Goal: Ask a question

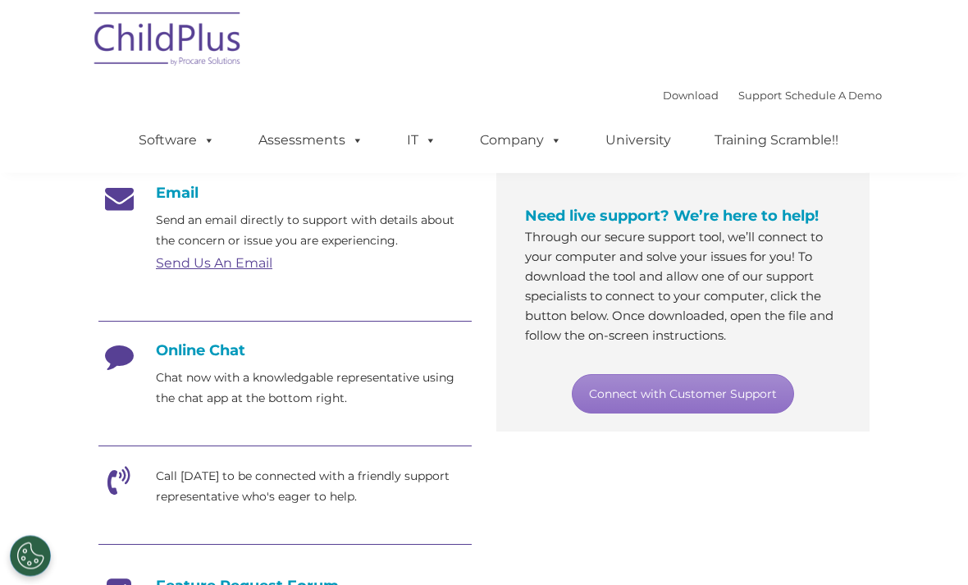
scroll to position [268, 0]
click at [733, 410] on link "Connect with Customer Support" at bounding box center [683, 393] width 222 height 39
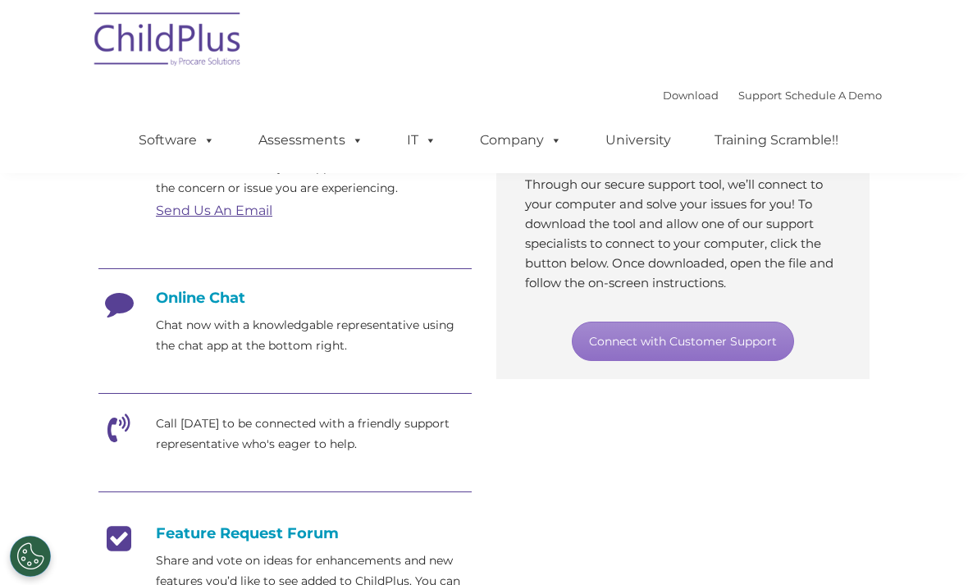
scroll to position [321, 0]
click at [139, 323] on div "Online Chat Chat now with a knowledgable representative using the chat app at t…" at bounding box center [284, 321] width 373 height 67
click at [125, 310] on icon at bounding box center [118, 308] width 41 height 41
click at [111, 312] on icon at bounding box center [118, 308] width 41 height 41
click at [404, 341] on p "Chat now with a knowledgable representative using the chat app at the bottom ri…" at bounding box center [314, 334] width 316 height 41
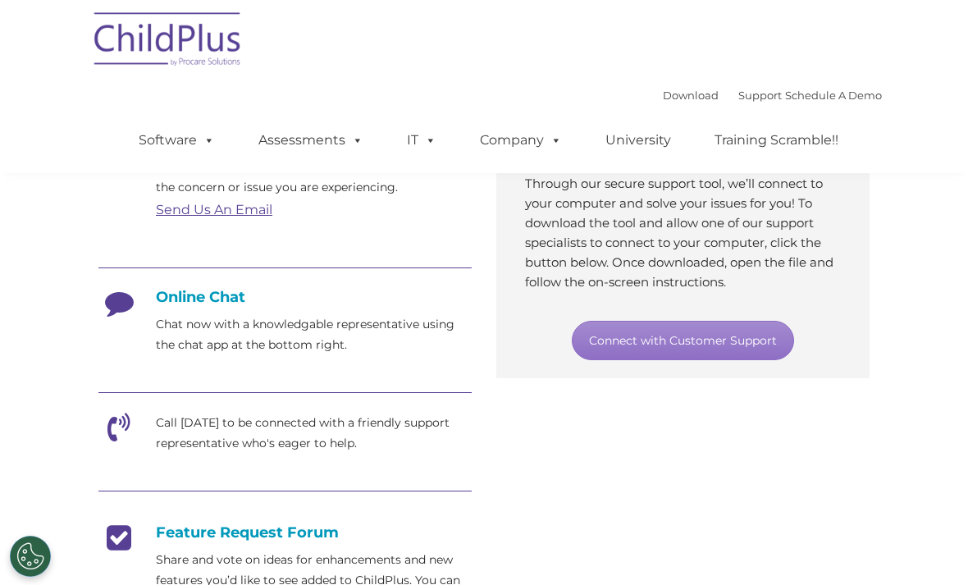
click at [727, 358] on link "Connect with Customer Support" at bounding box center [683, 340] width 222 height 39
click at [700, 347] on link "Connect with Customer Support" at bounding box center [683, 340] width 222 height 39
click at [657, 355] on link "Connect with Customer Support" at bounding box center [683, 340] width 222 height 39
click at [162, 331] on p "Chat now with a knowledgable representative using the chat app at the bottom ri…" at bounding box center [314, 334] width 316 height 41
click at [144, 320] on div "Online Chat Chat now with a knowledgable representative using the chat app at t…" at bounding box center [284, 321] width 373 height 67
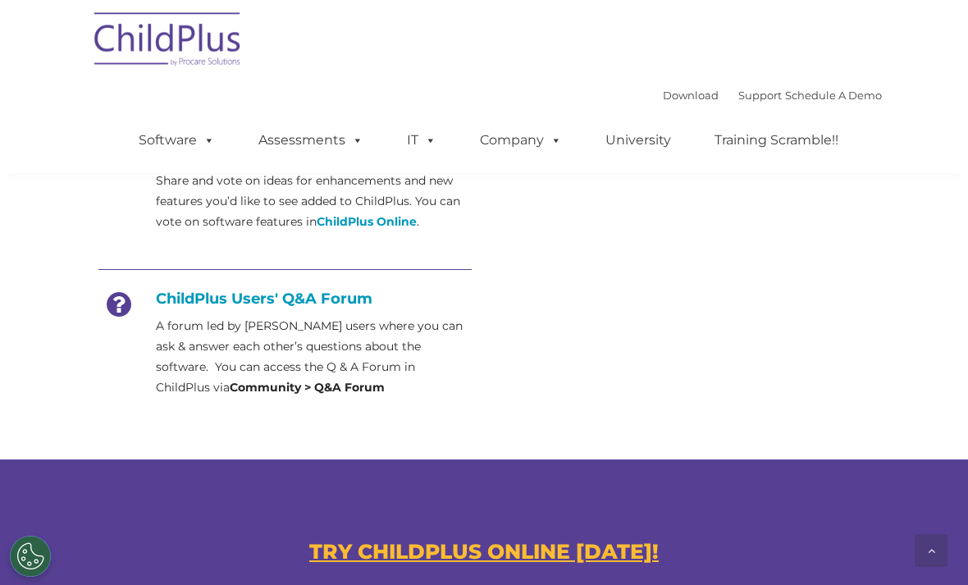
scroll to position [723, 0]
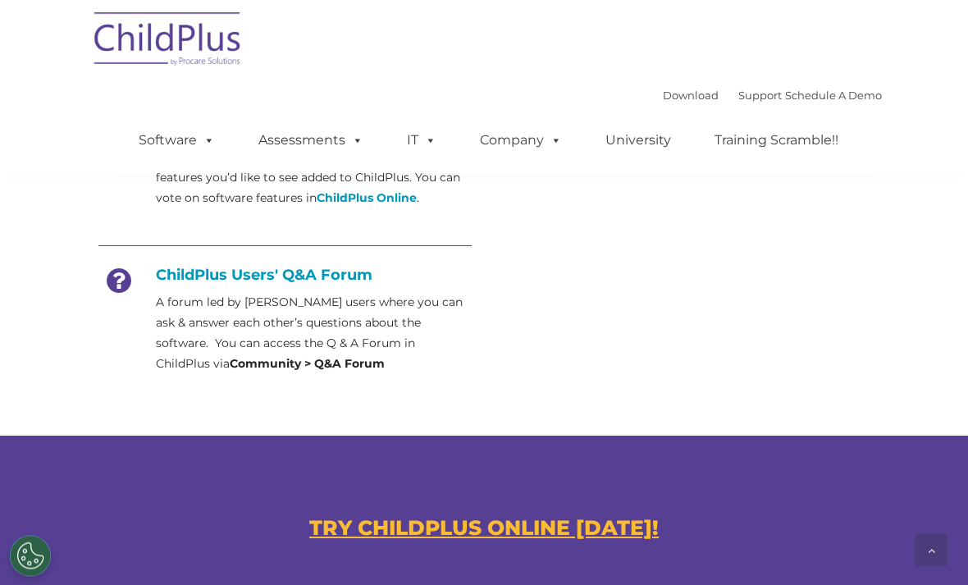
click at [618, 533] on u "TRY CHILDPLUS ONLINE [DATE]!" at bounding box center [483, 528] width 349 height 25
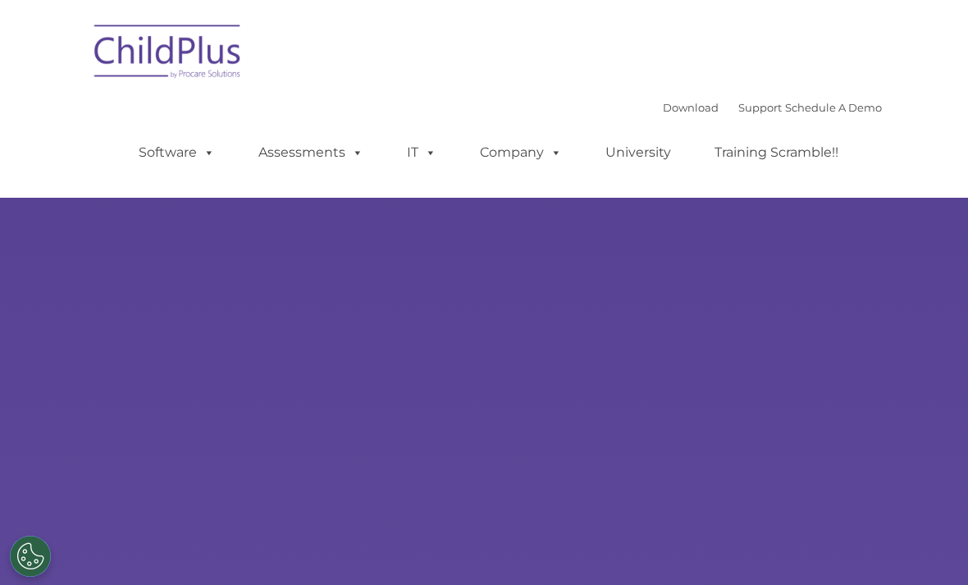
scroll to position [88, 0]
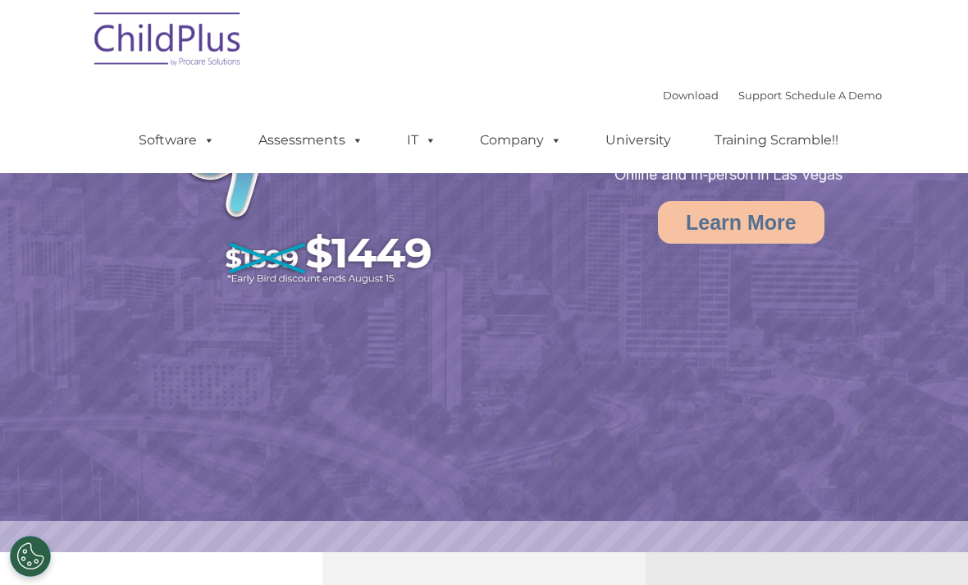
select select "MEDIUM"
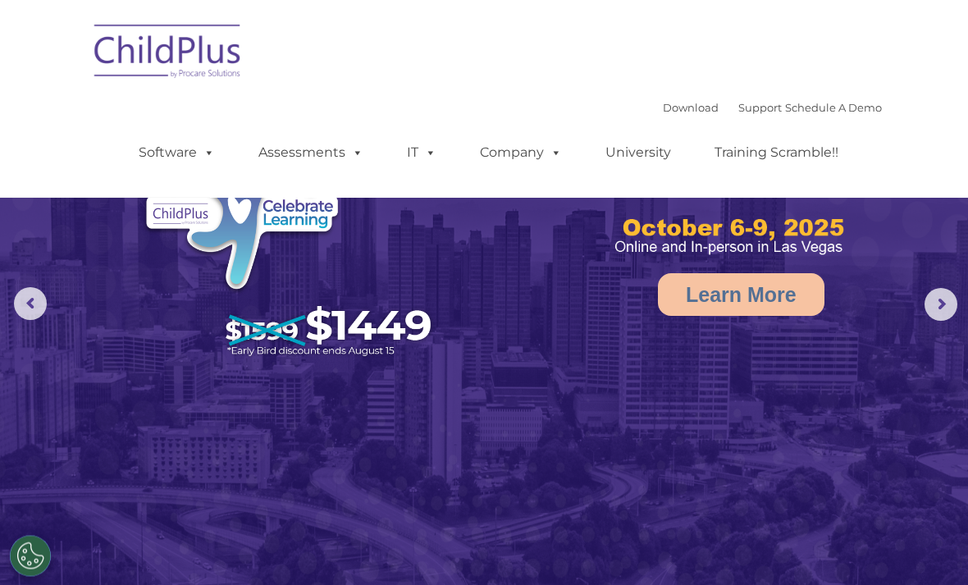
scroll to position [0, 0]
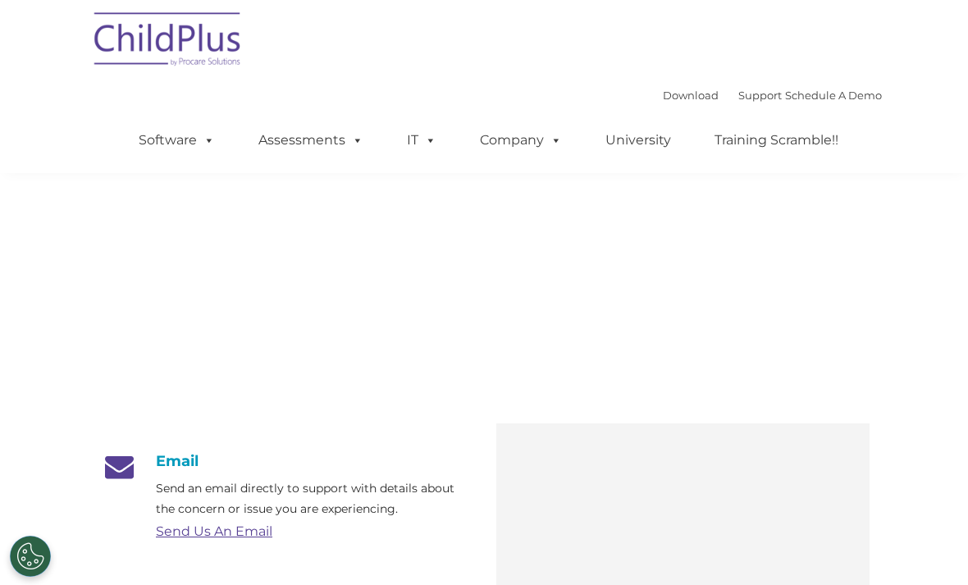
scroll to position [759, 0]
